Goal: Task Accomplishment & Management: Manage account settings

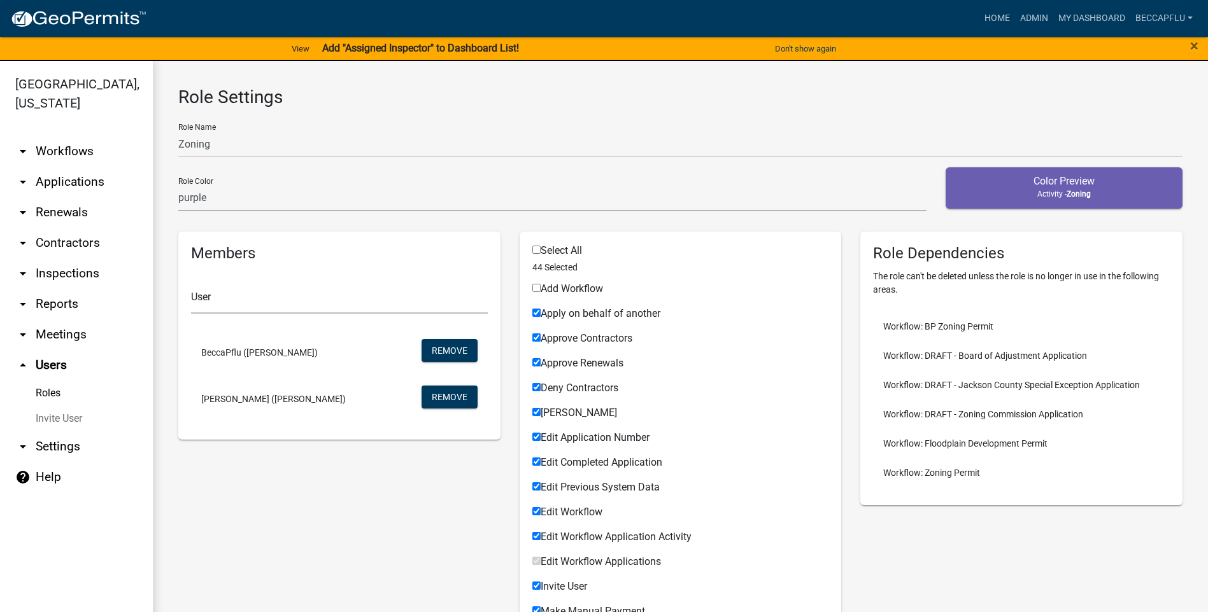
select select "5: purple"
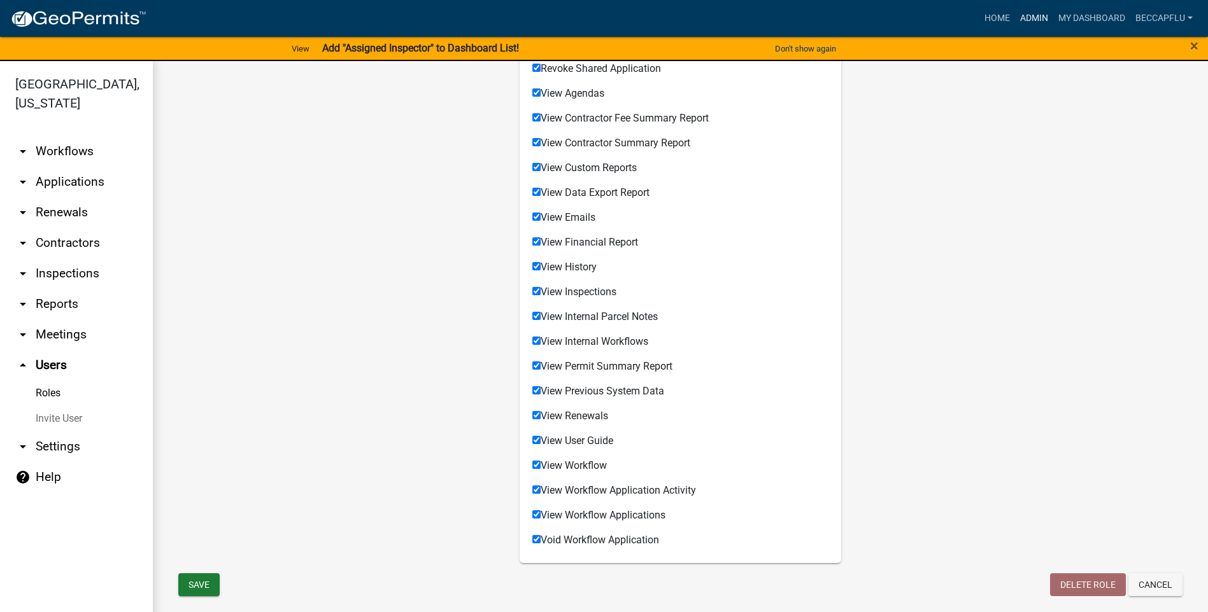
click at [1035, 18] on link "Admin" at bounding box center [1034, 18] width 38 height 24
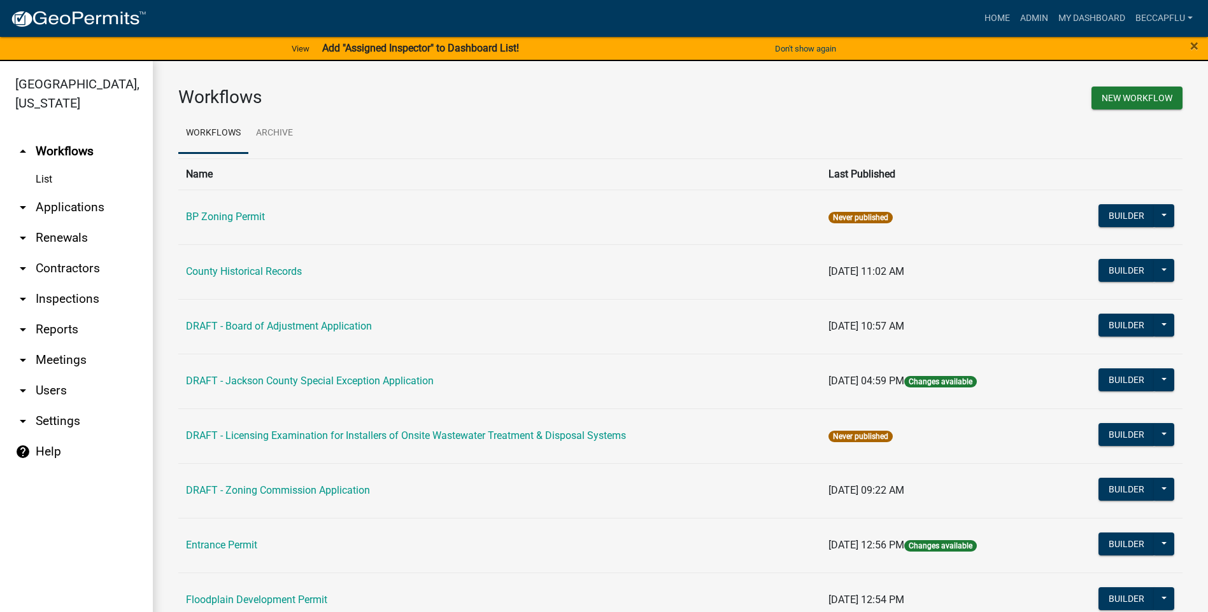
click at [80, 192] on link "arrow_drop_down Applications" at bounding box center [76, 207] width 153 height 31
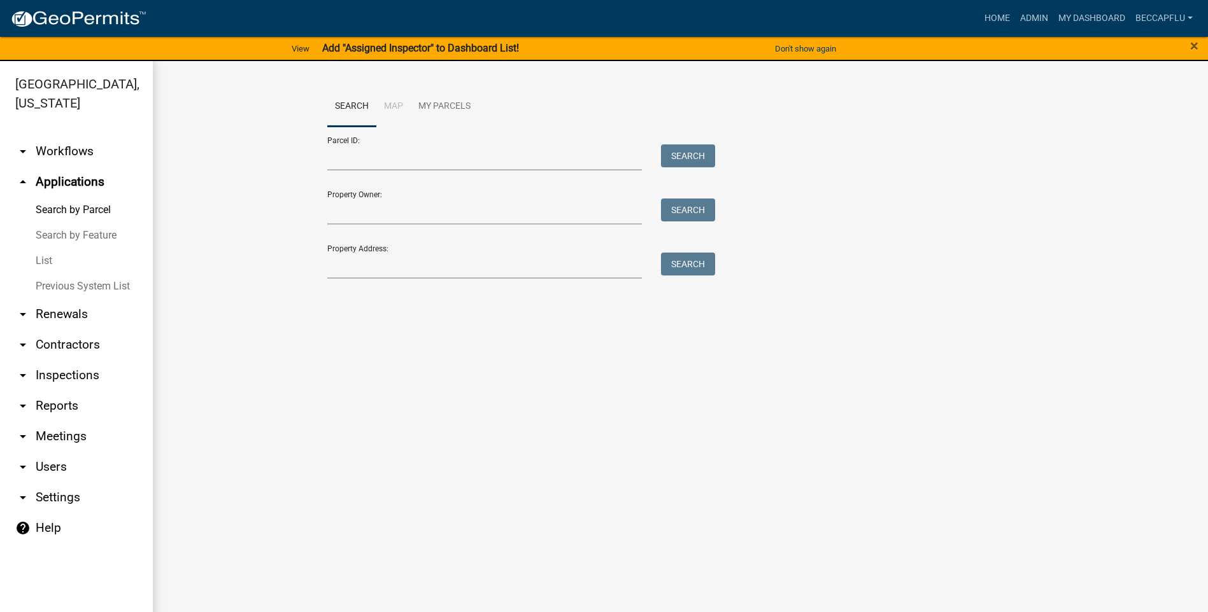
click at [52, 248] on link "List" at bounding box center [76, 260] width 153 height 25
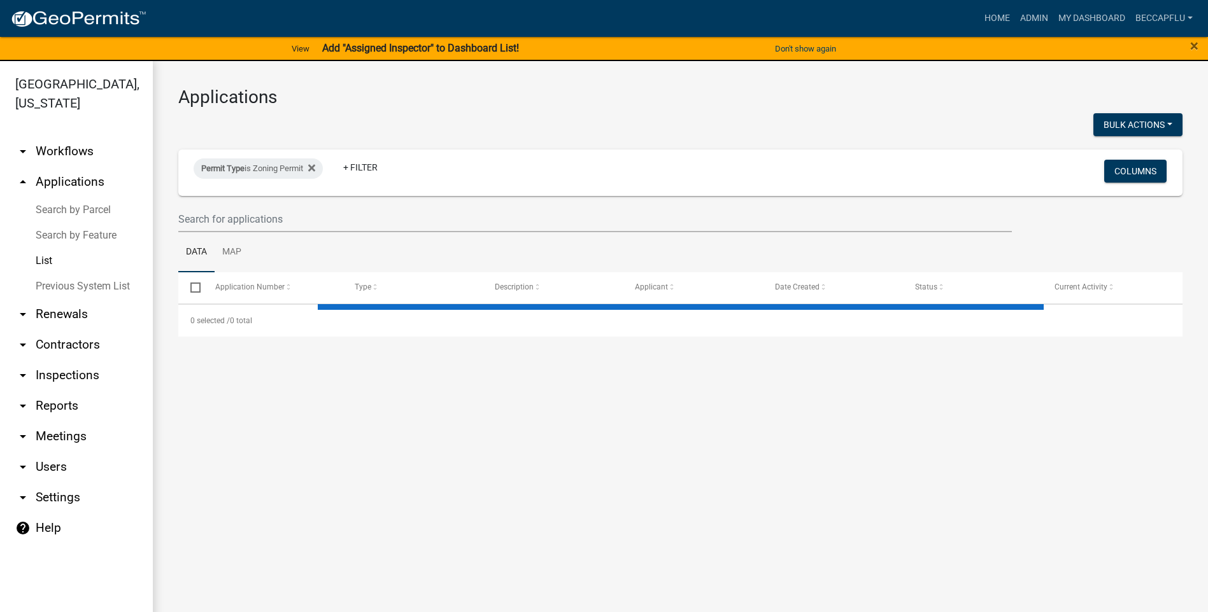
select select "3: 100"
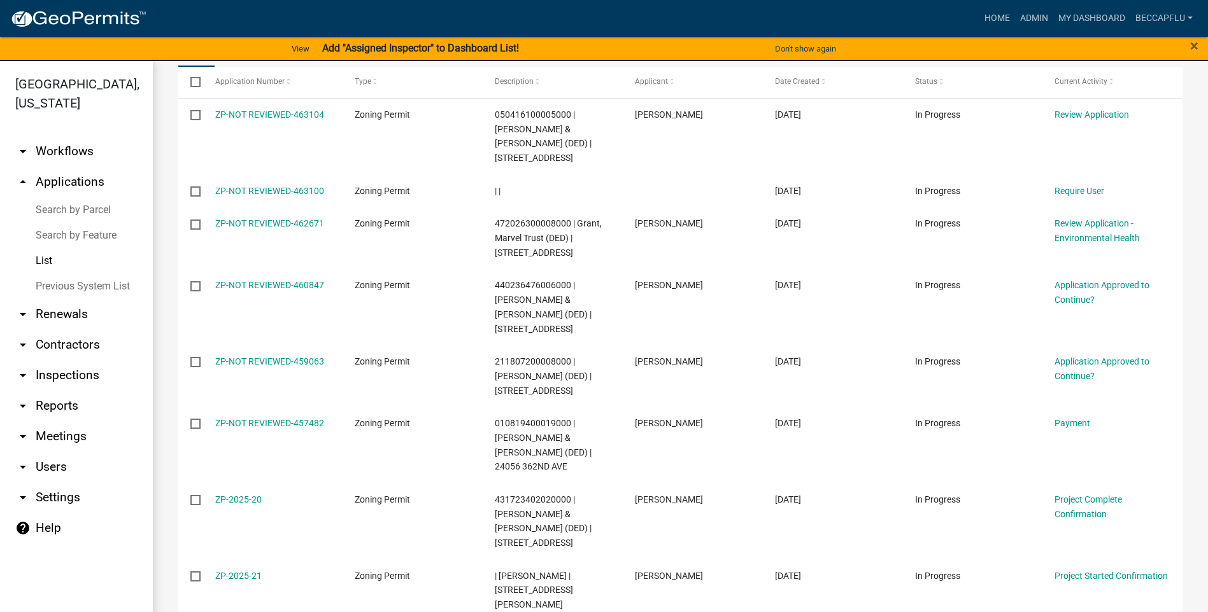
scroll to position [207, 0]
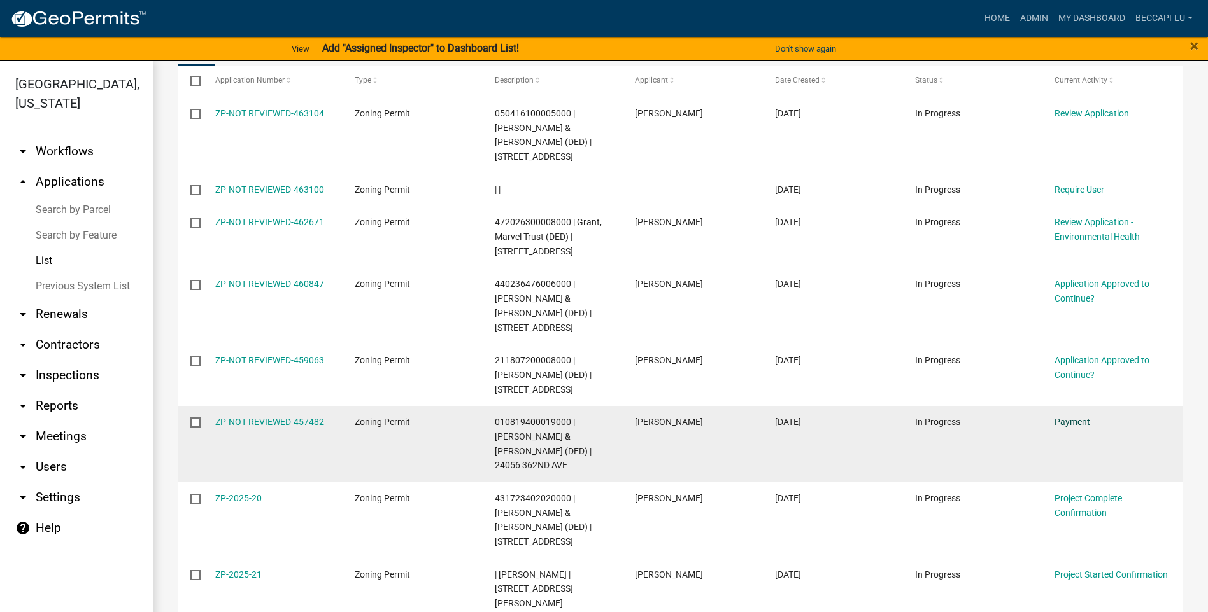
click at [1072, 417] on link "Payment" at bounding box center [1072, 422] width 36 height 10
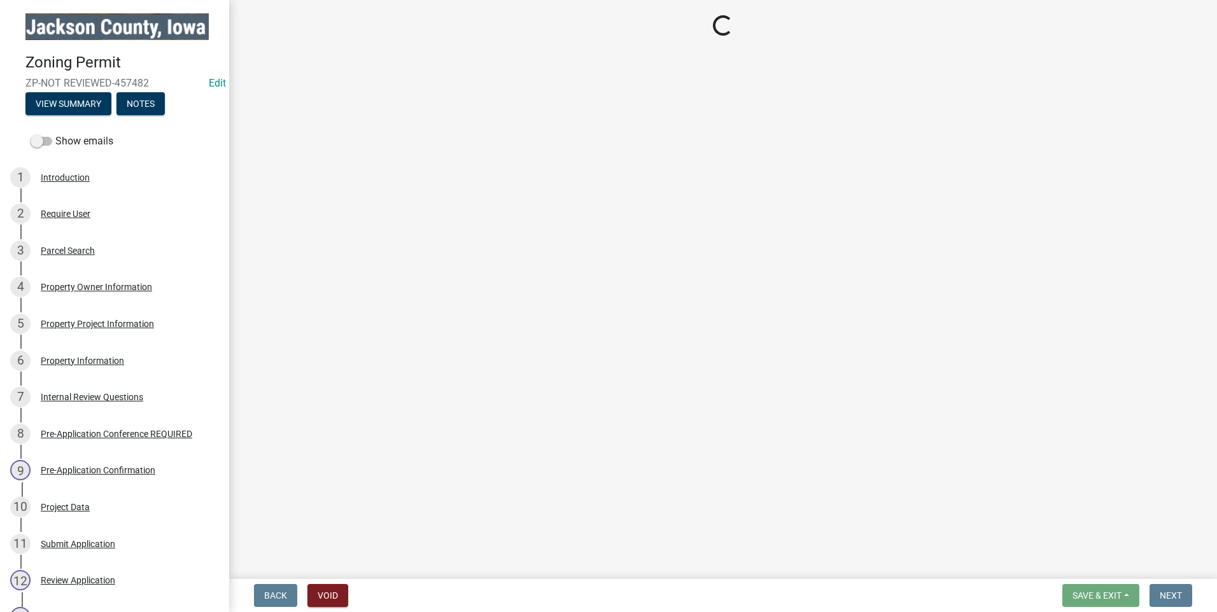
select select "3: 3"
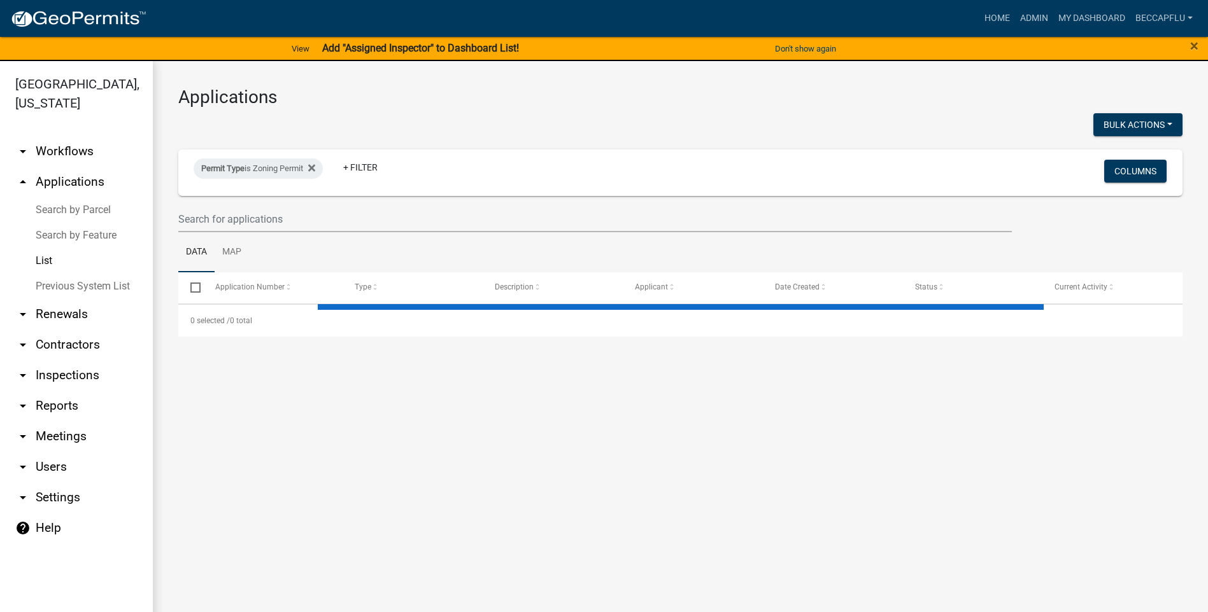
select select "3: 100"
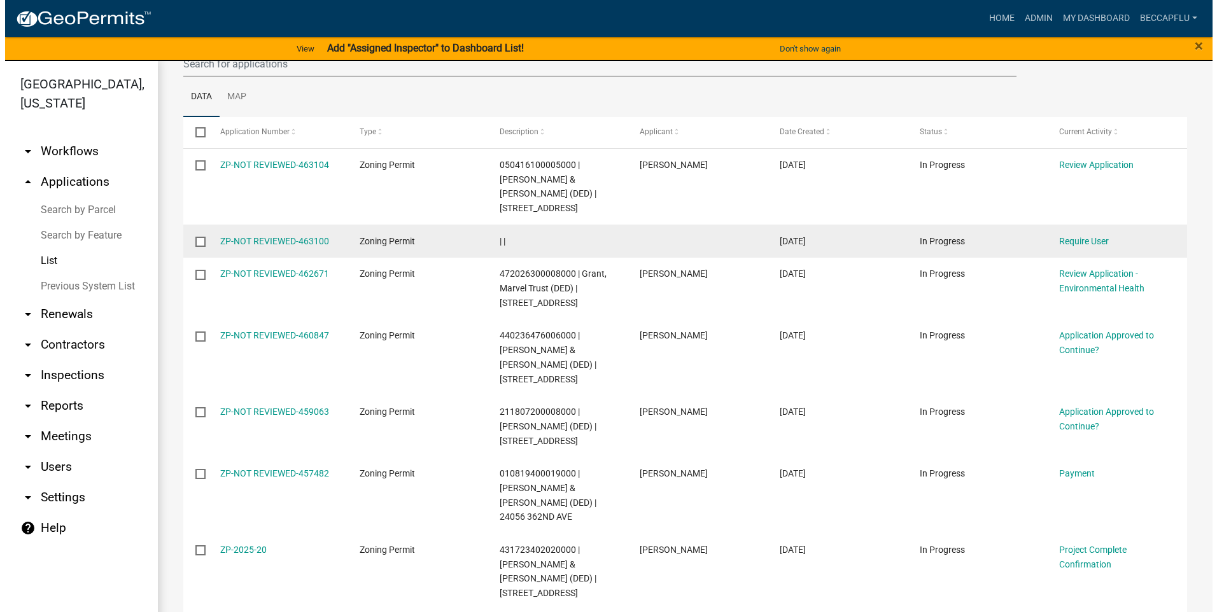
scroll to position [159, 0]
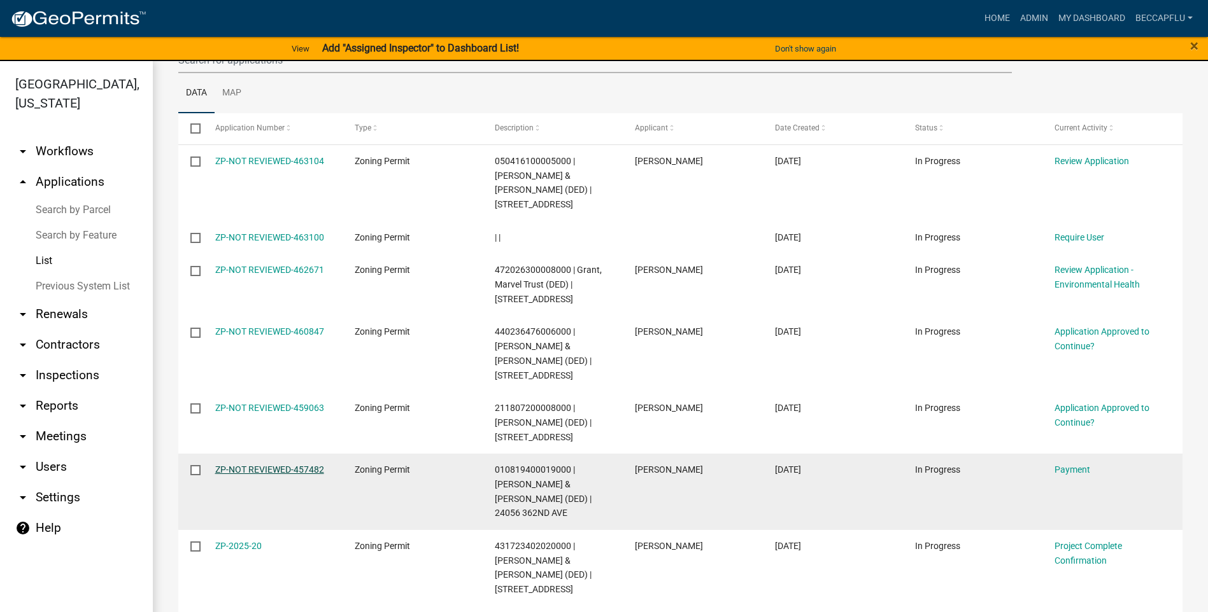
click at [262, 465] on link "ZP-NOT REVIEWED-457482" at bounding box center [269, 470] width 109 height 10
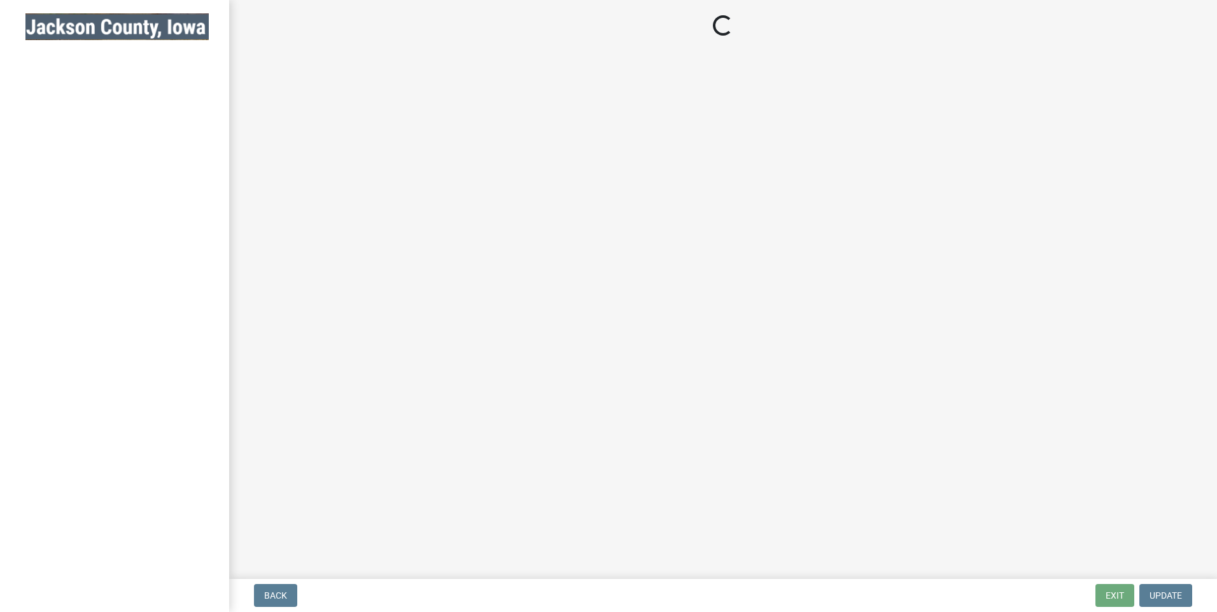
select select "3: 3"
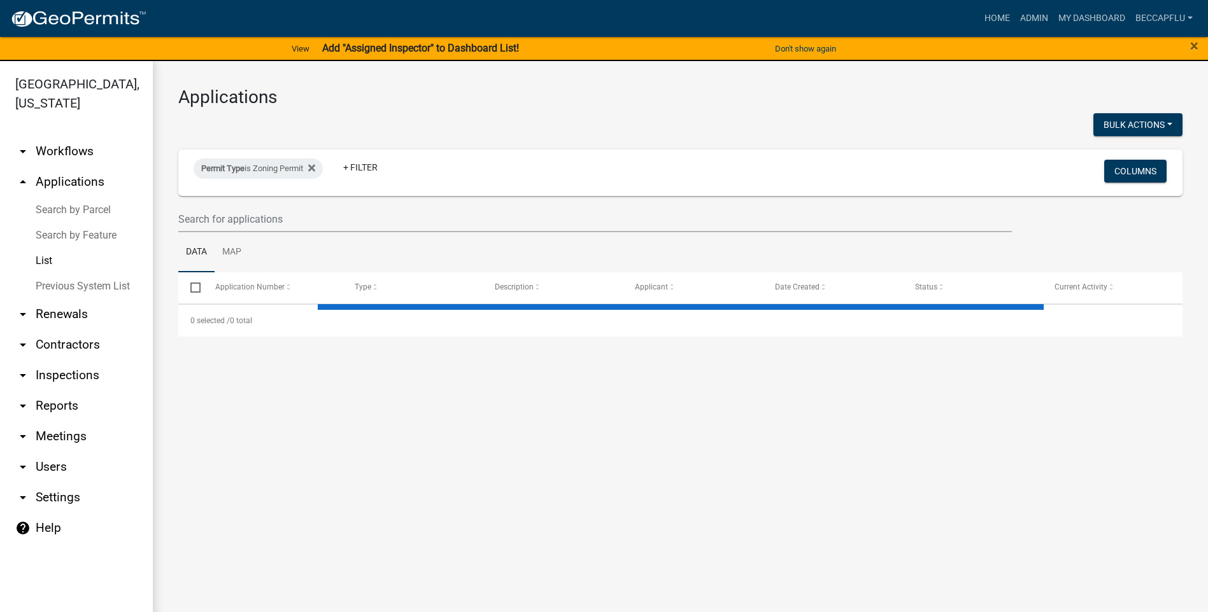
select select "3: 100"
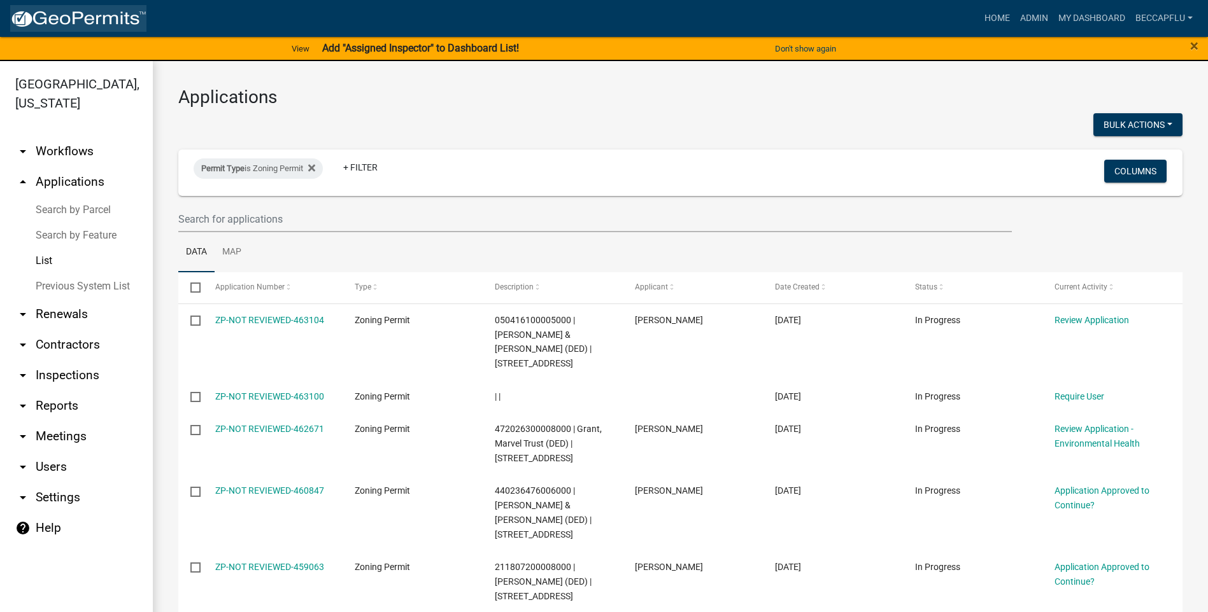
click at [66, 20] on img at bounding box center [78, 19] width 136 height 19
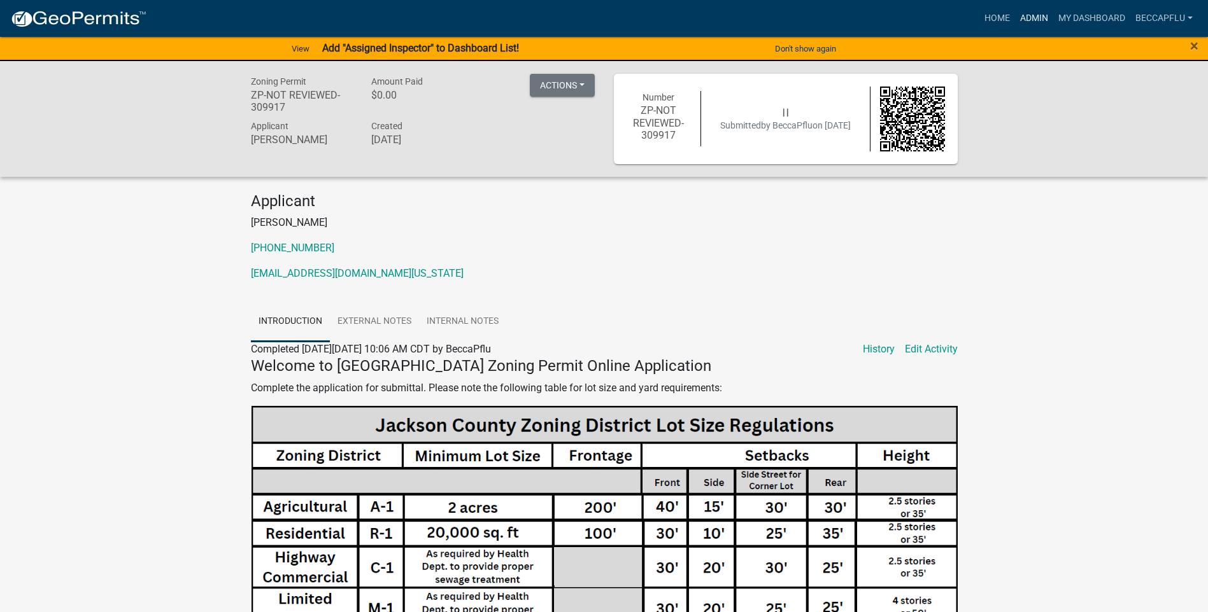
click at [1028, 15] on link "Admin" at bounding box center [1034, 18] width 38 height 24
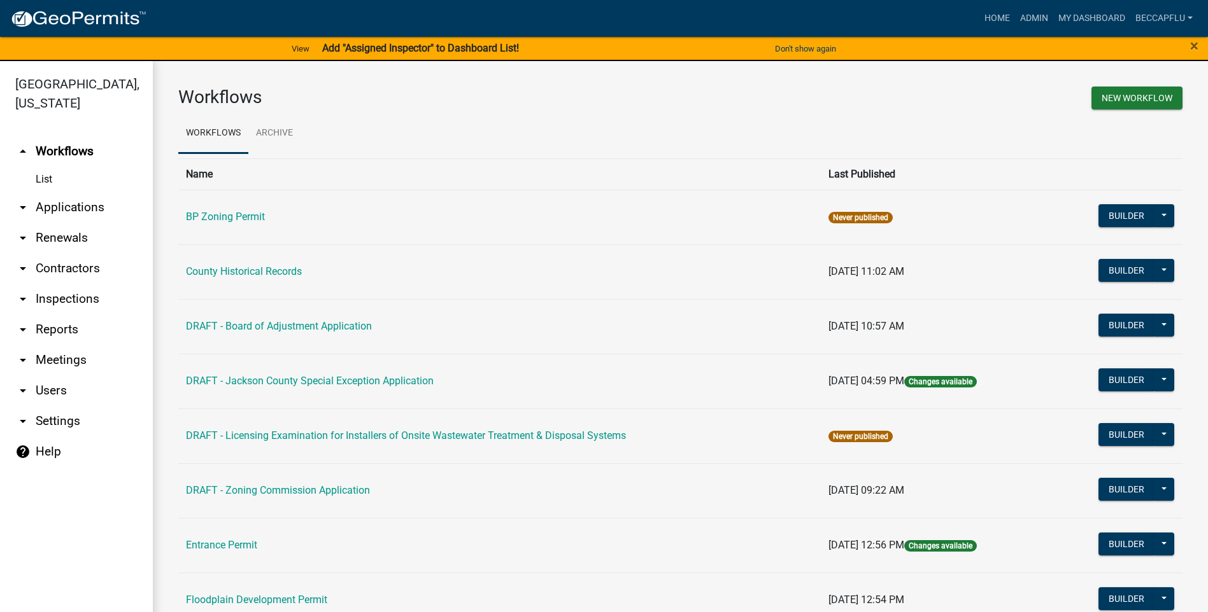
click at [70, 192] on link "arrow_drop_down Applications" at bounding box center [76, 207] width 153 height 31
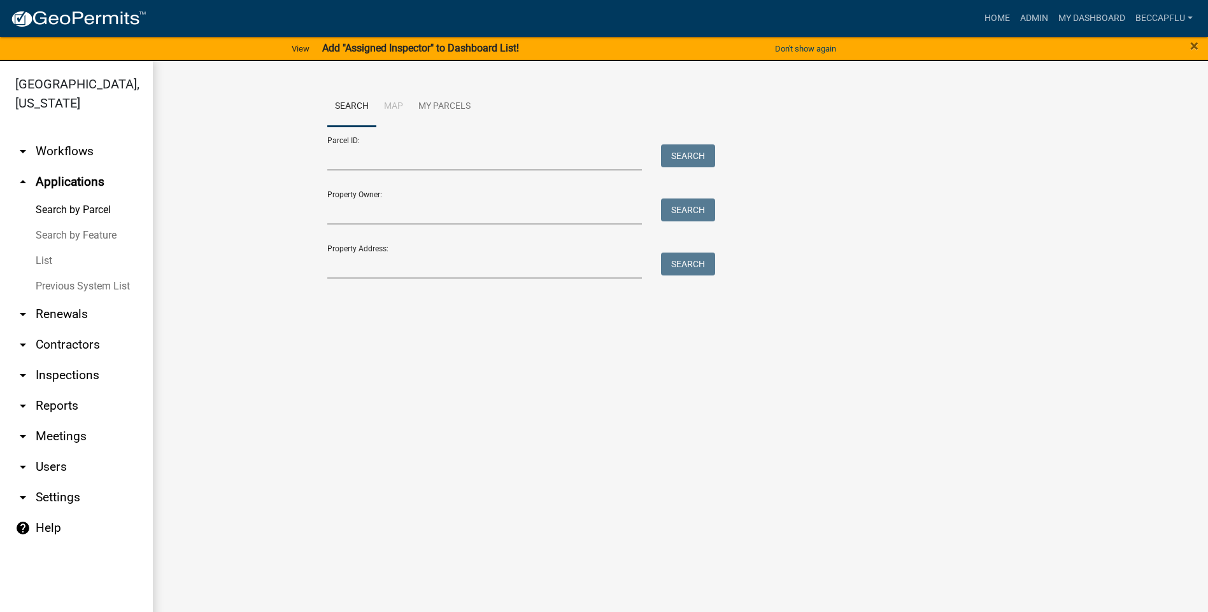
click at [43, 248] on link "List" at bounding box center [76, 260] width 153 height 25
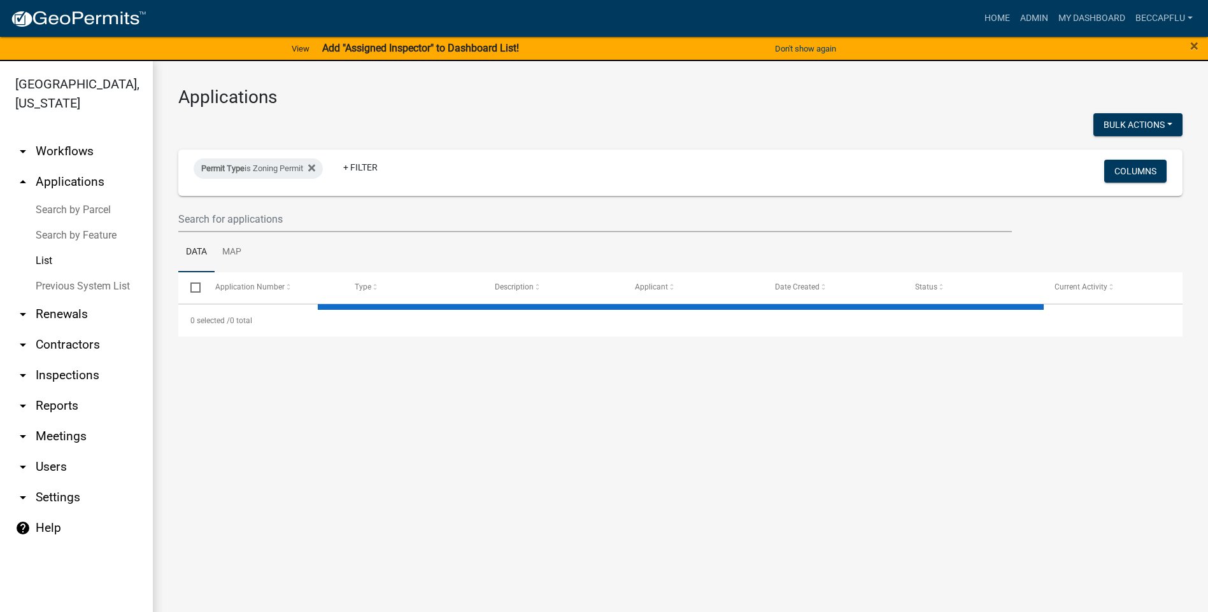
select select "3: 100"
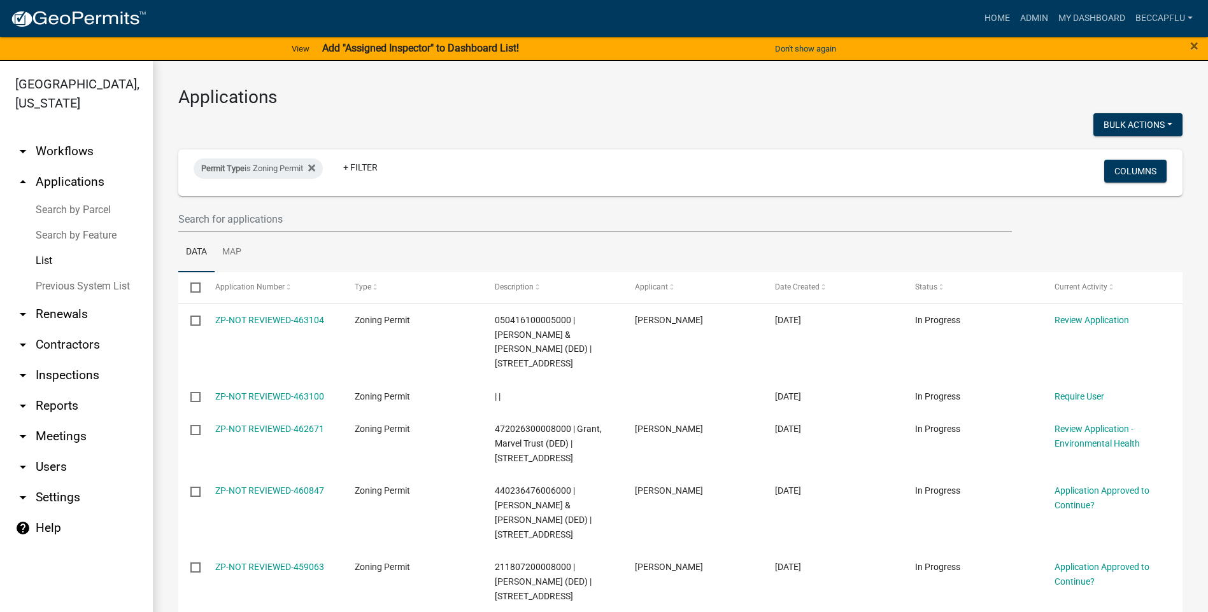
click at [45, 248] on link "List" at bounding box center [76, 260] width 153 height 25
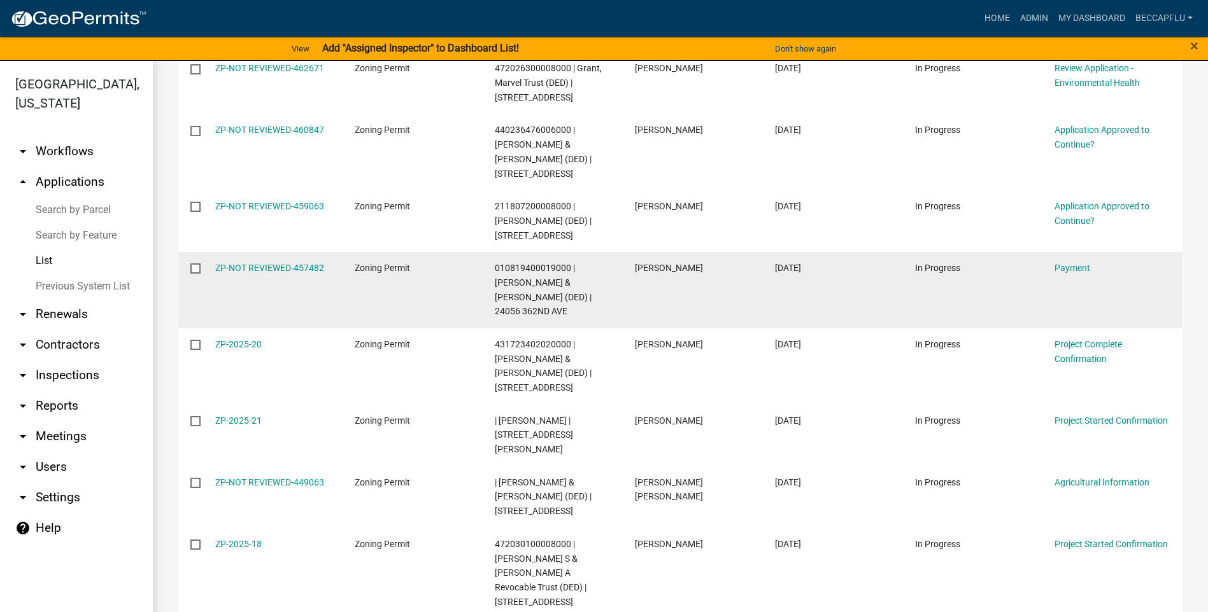
scroll to position [366, 0]
